Goal: Task Accomplishment & Management: Use online tool/utility

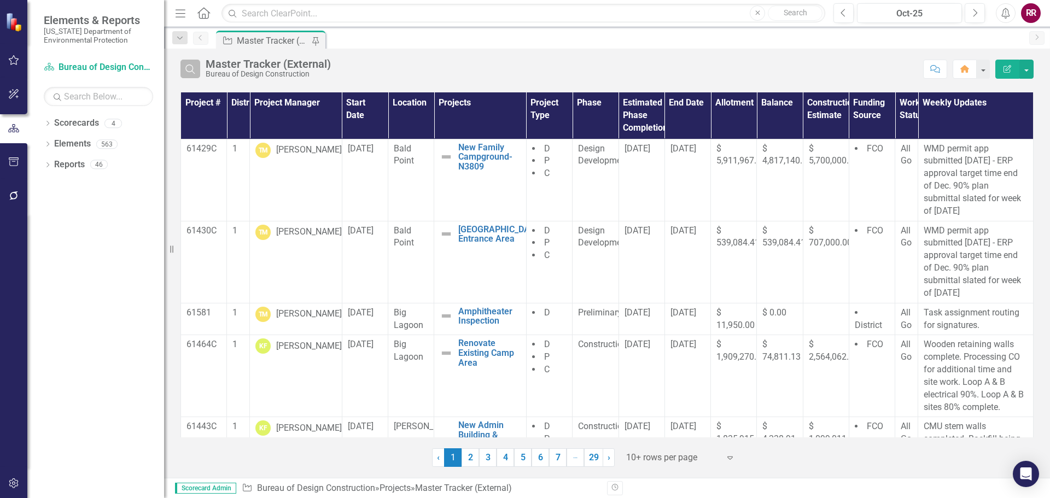
click at [195, 67] on icon "Search" at bounding box center [190, 69] width 12 height 10
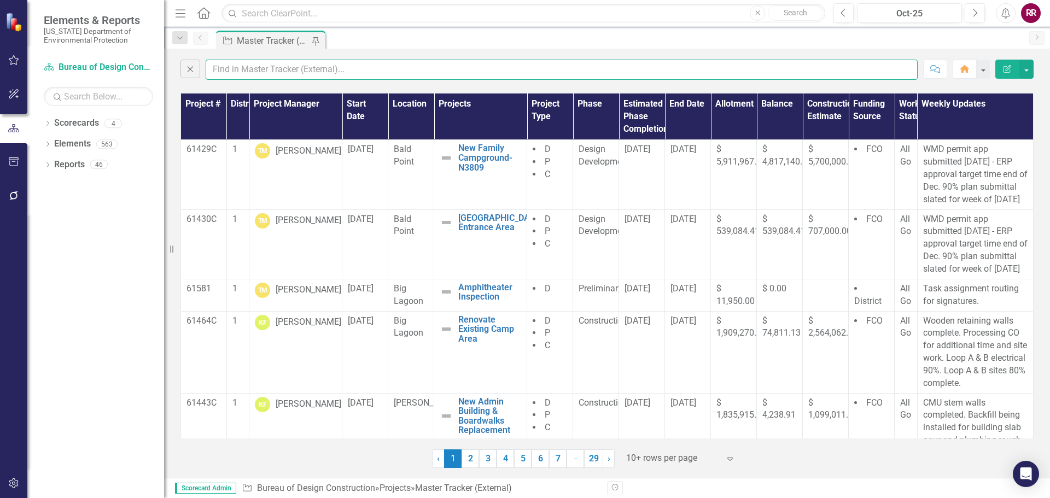
click at [228, 69] on input "text" at bounding box center [562, 70] width 712 height 20
type input "[PERSON_NAME]"
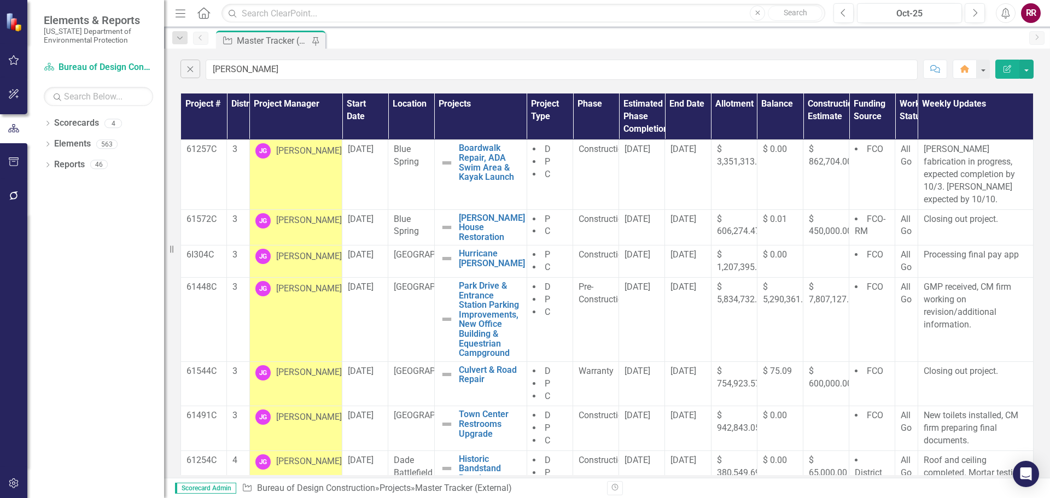
click at [245, 88] on div "Close [PERSON_NAME] Comment Home Edit Report Project # District Project Manager…" at bounding box center [607, 263] width 886 height 429
click at [1028, 67] on button "button" at bounding box center [1026, 69] width 14 height 19
click at [975, 130] on link "Excel Export to Excel" at bounding box center [990, 131] width 86 height 20
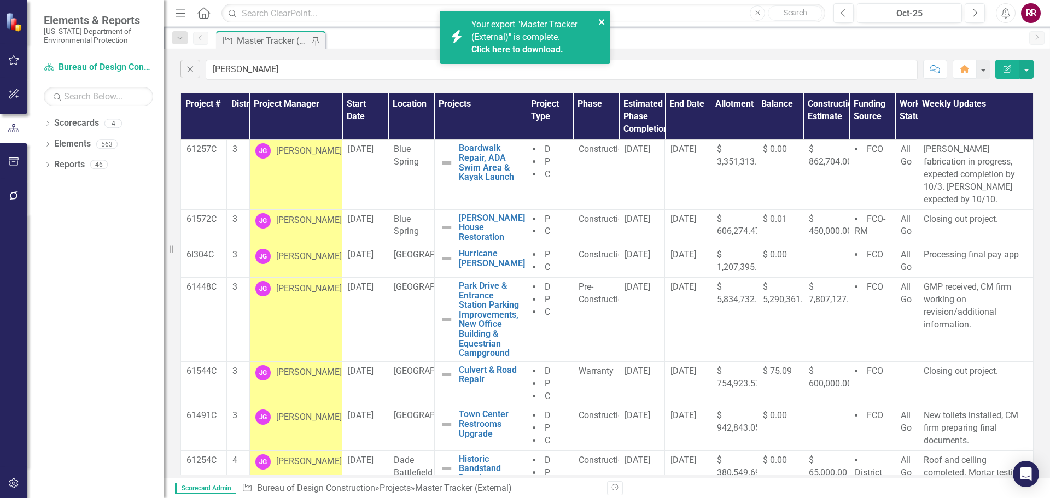
click at [604, 21] on icon "close" at bounding box center [602, 22] width 8 height 9
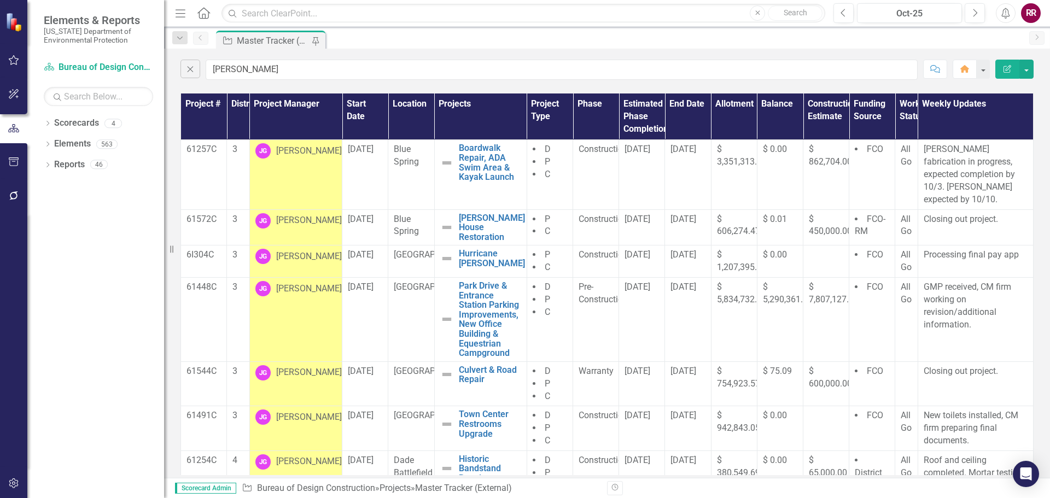
click at [377, 39] on div "Project Master Tracker (External) Pin" at bounding box center [619, 40] width 810 height 18
click at [190, 74] on button "Close" at bounding box center [190, 69] width 20 height 19
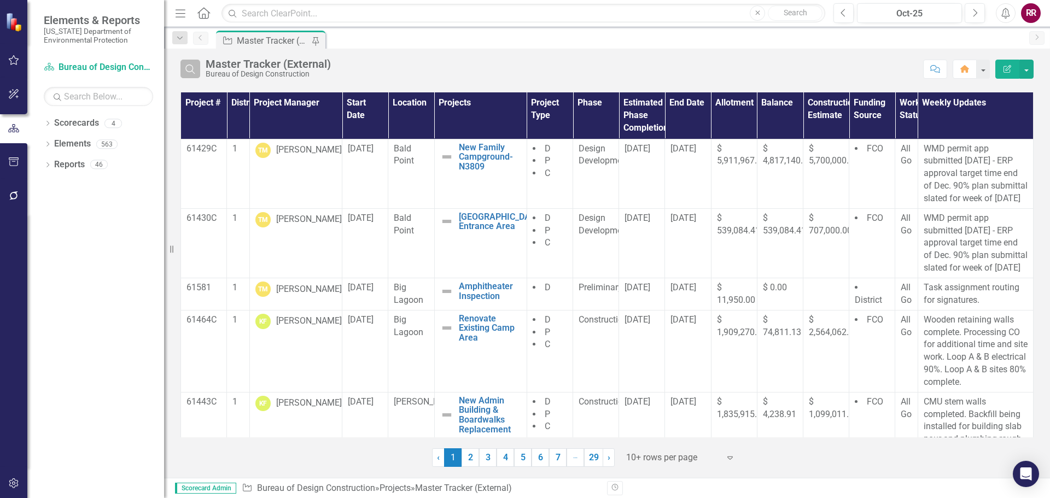
click at [189, 72] on icon "Search" at bounding box center [190, 69] width 12 height 10
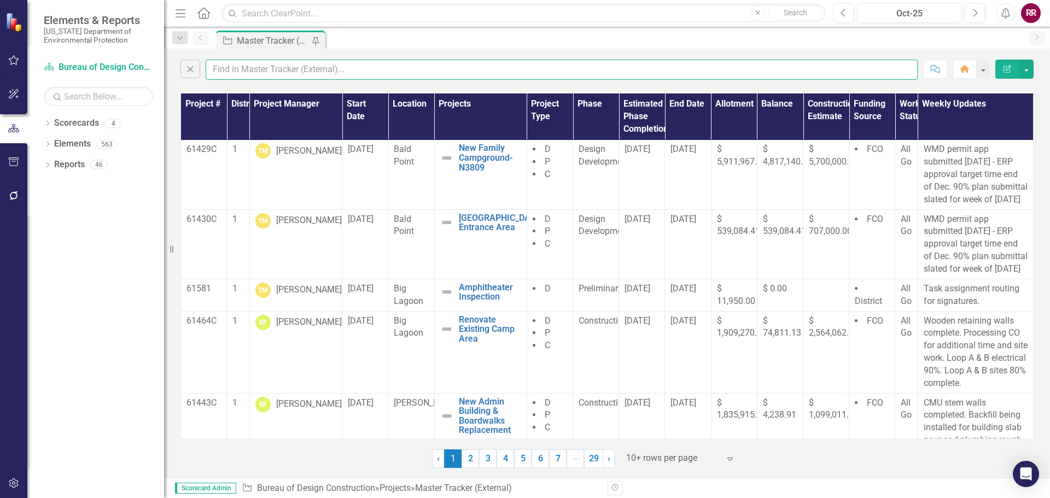
click at [249, 68] on input "text" at bounding box center [562, 70] width 712 height 20
type input "keen"
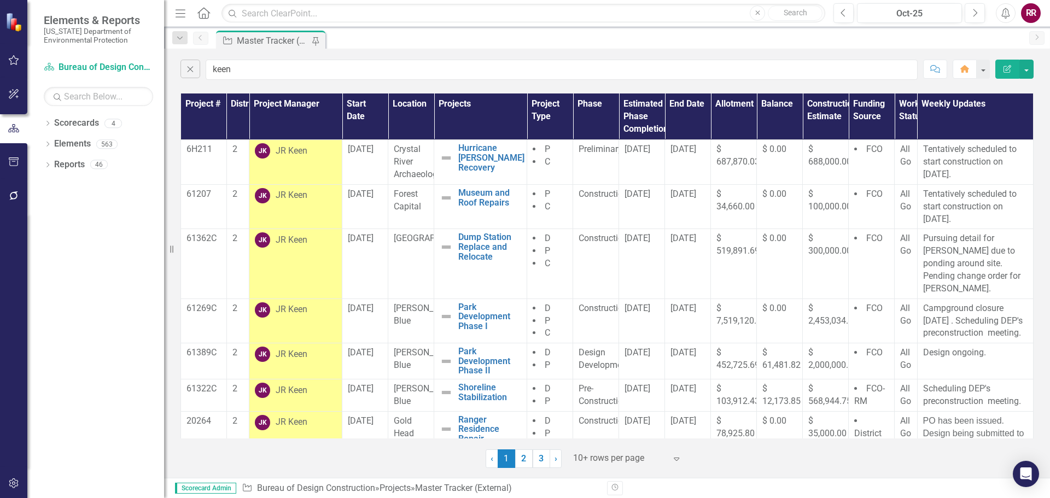
click at [542, 460] on link "3" at bounding box center [542, 459] width 18 height 19
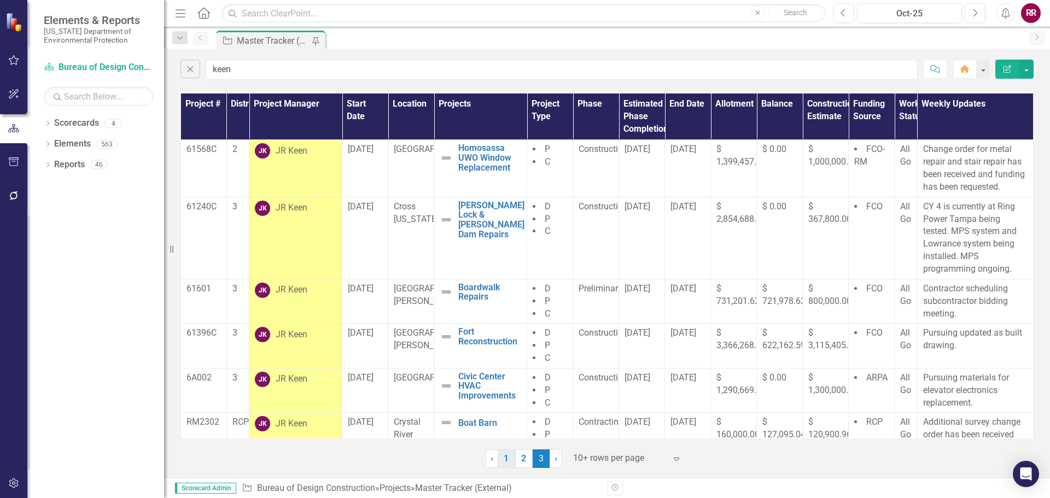
click at [508, 460] on link "1" at bounding box center [507, 459] width 18 height 19
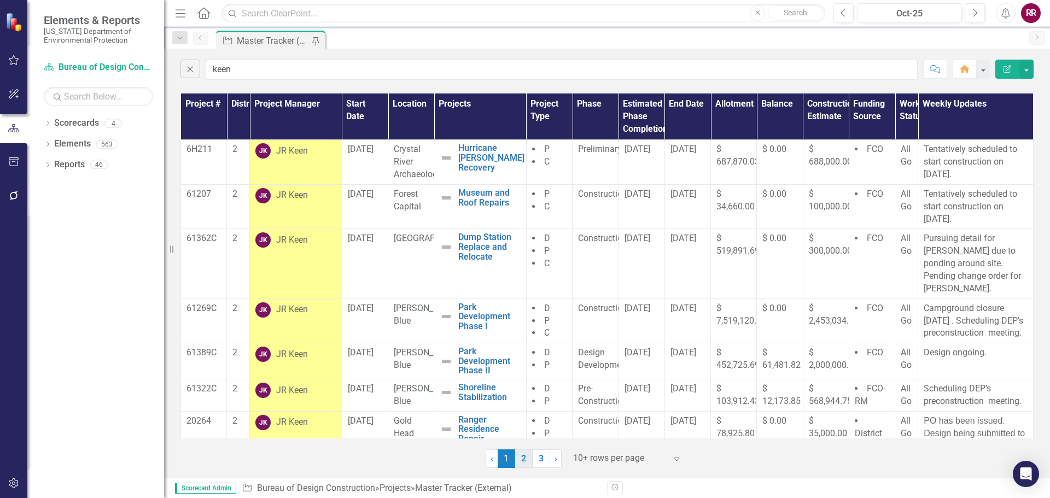
click at [526, 462] on link "2" at bounding box center [524, 459] width 18 height 19
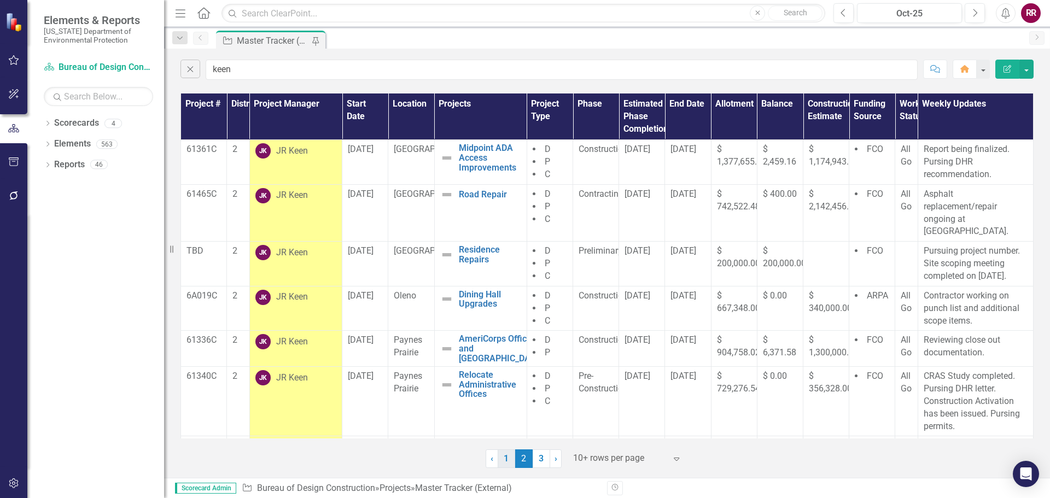
click at [508, 461] on link "1" at bounding box center [507, 459] width 18 height 19
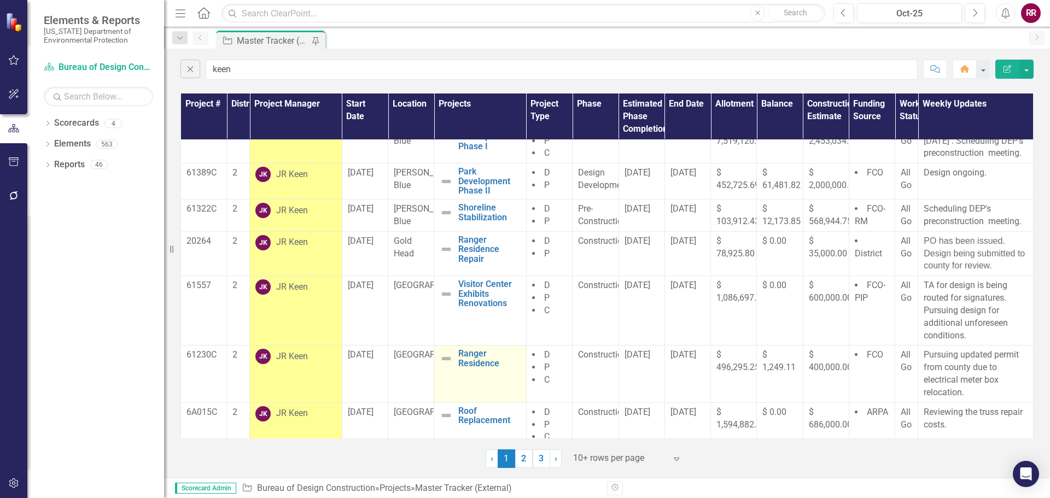
scroll to position [189, 0]
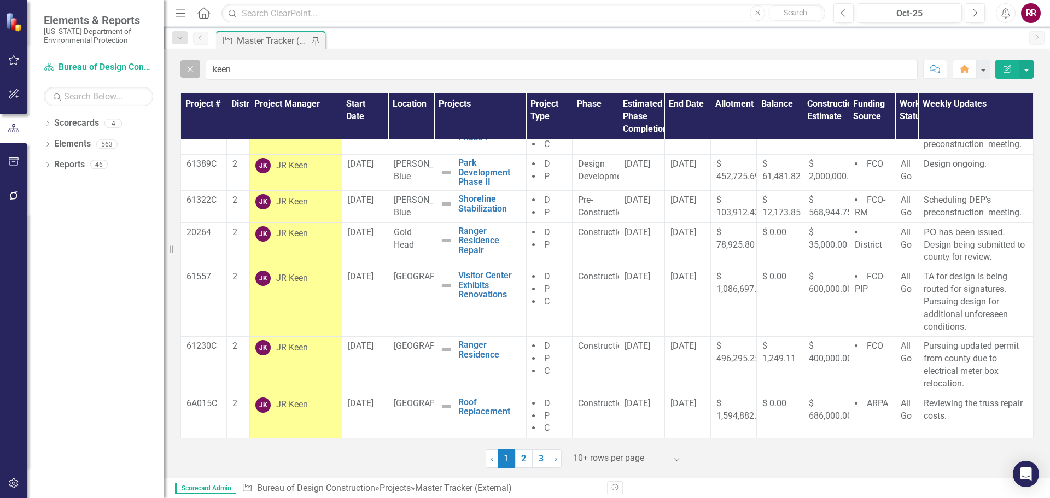
click at [189, 73] on icon "Close" at bounding box center [190, 69] width 12 height 10
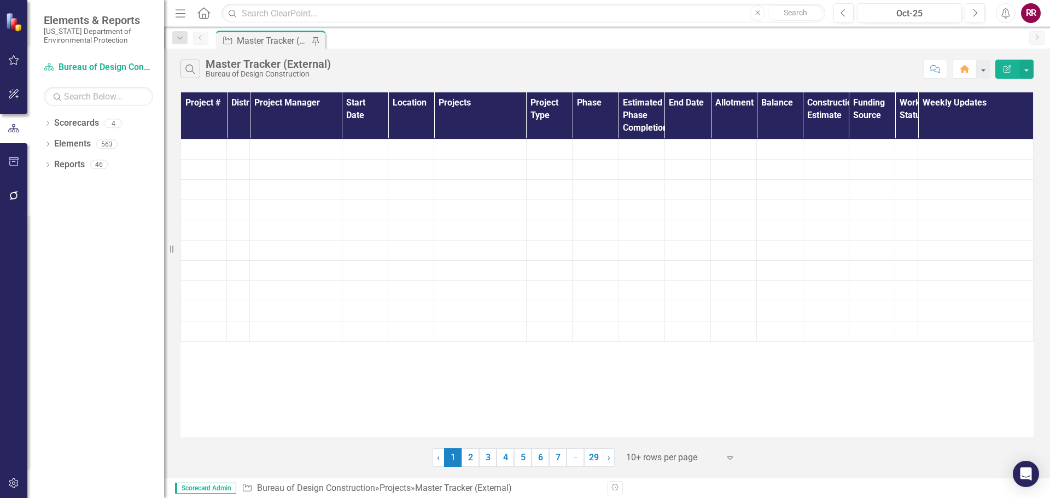
scroll to position [0, 0]
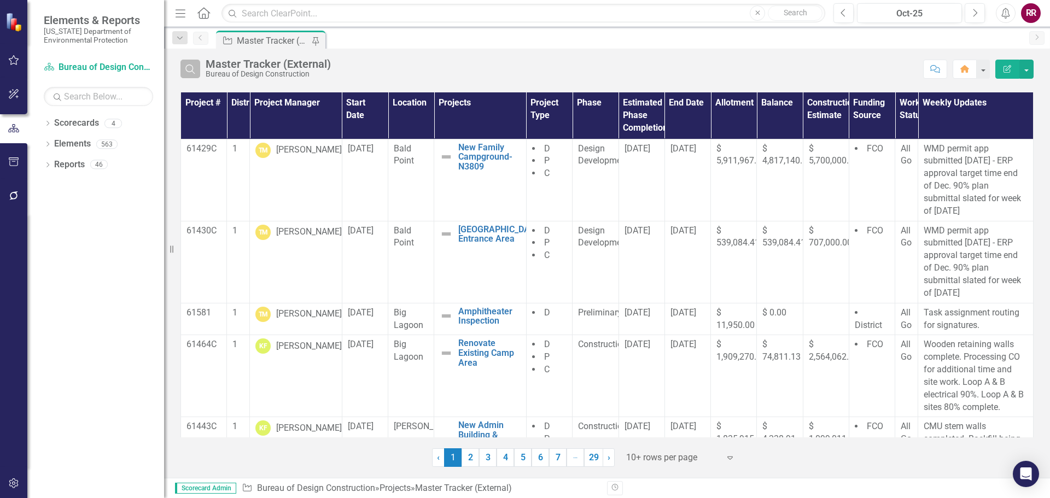
click at [190, 67] on icon "Search" at bounding box center [190, 69] width 12 height 10
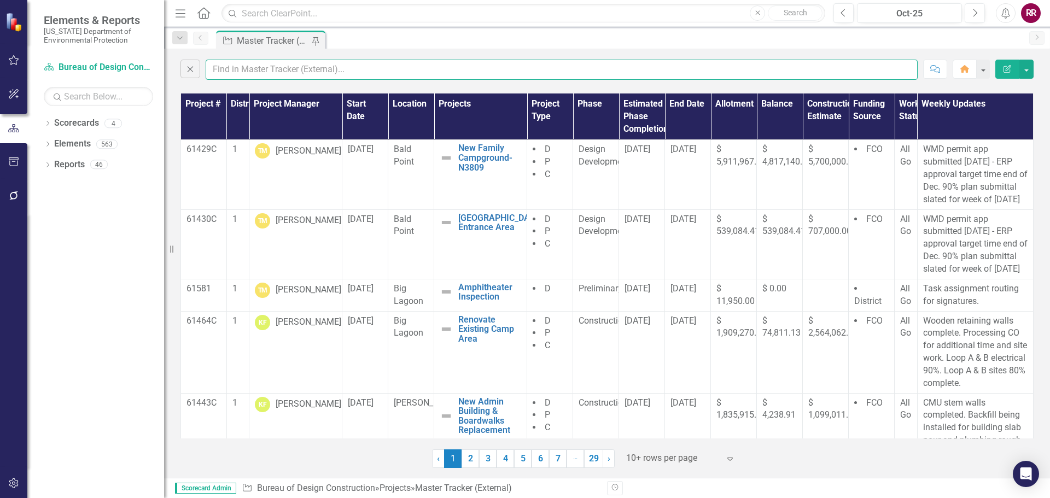
click at [240, 73] on input "text" at bounding box center [562, 70] width 712 height 20
type input "[PERSON_NAME]"
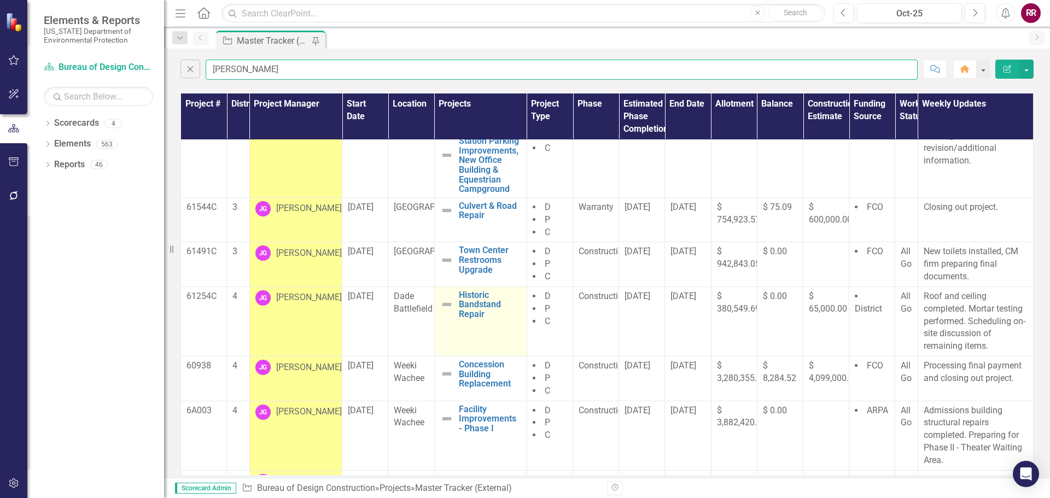
scroll to position [189, 0]
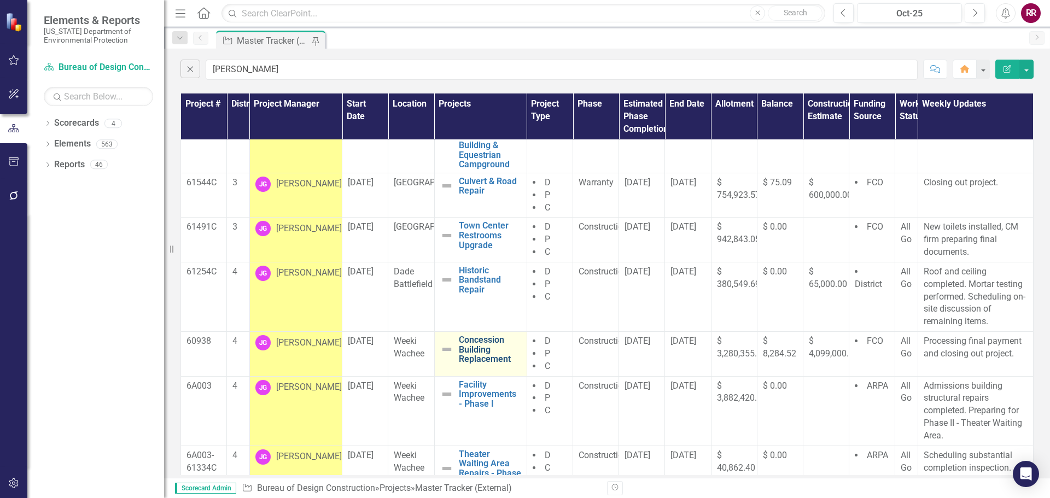
click at [489, 335] on link "Concession Building Replacement" at bounding box center [490, 349] width 62 height 29
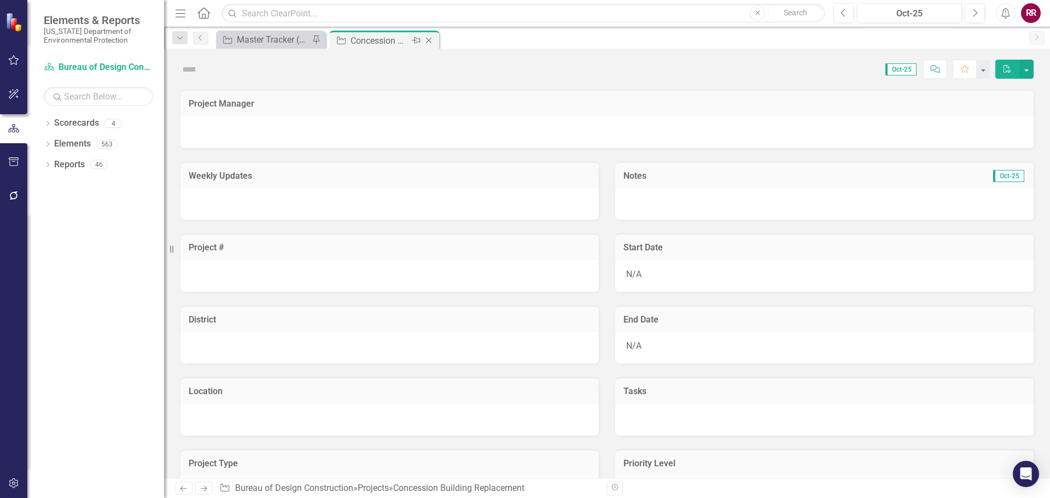
click at [431, 42] on icon "Close" at bounding box center [428, 40] width 11 height 9
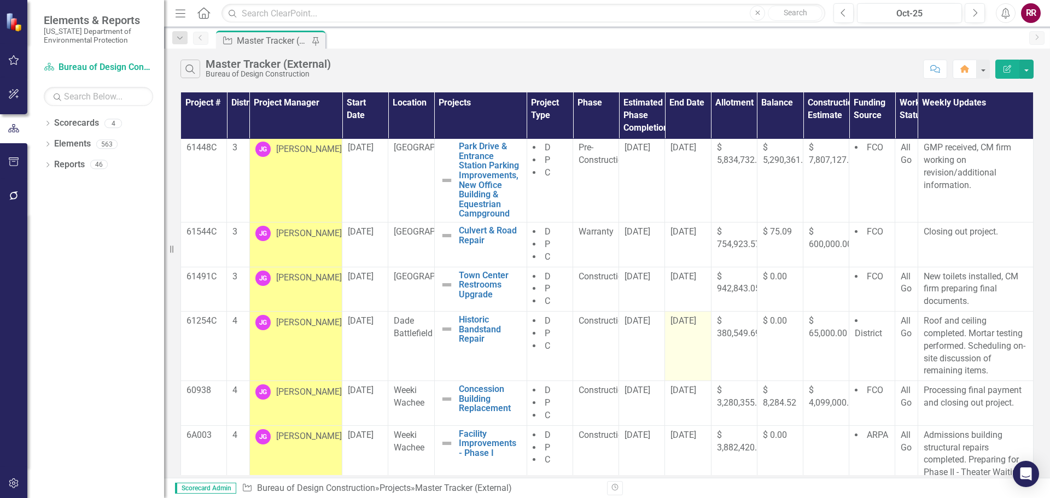
scroll to position [188, 0]
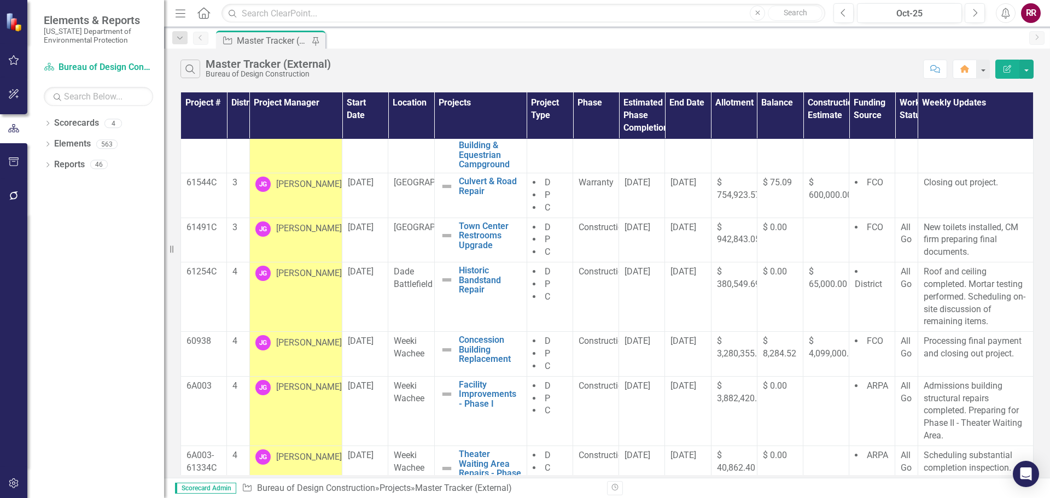
click at [418, 67] on div "Search Master Tracker (External) Bureau of Design Construction" at bounding box center [548, 69] width 737 height 19
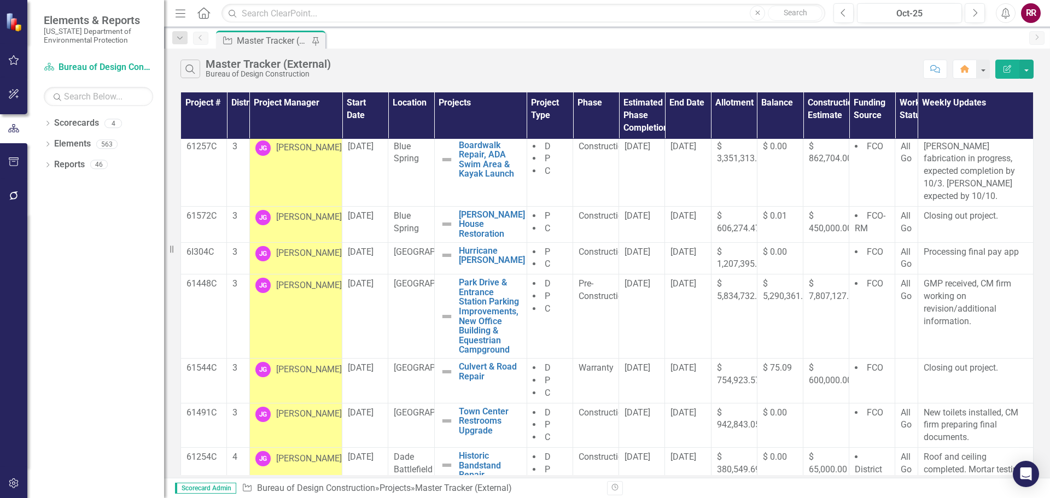
scroll to position [0, 0]
click at [187, 68] on icon "Search" at bounding box center [190, 69] width 12 height 10
